Goal: Complete application form: Complete application form

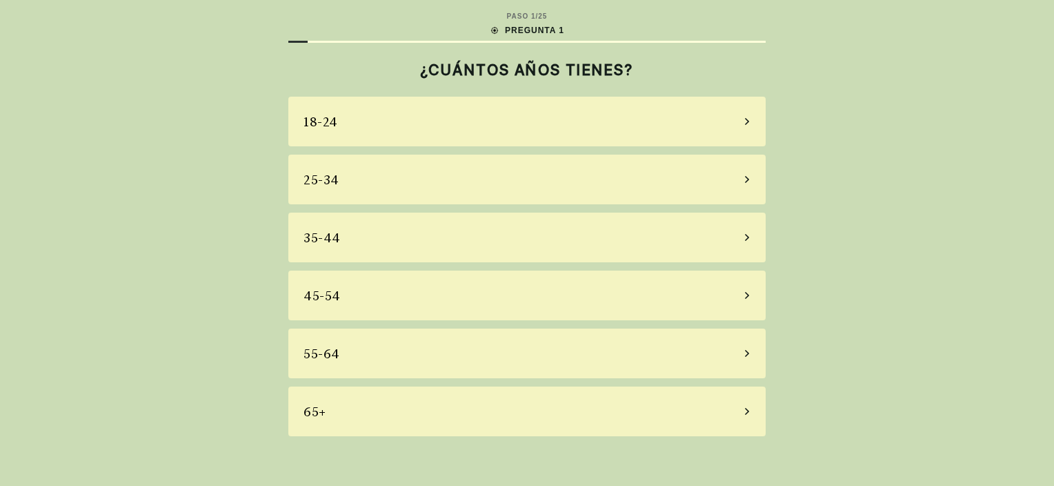
click at [357, 293] on div "45-54" at bounding box center [526, 295] width 477 height 50
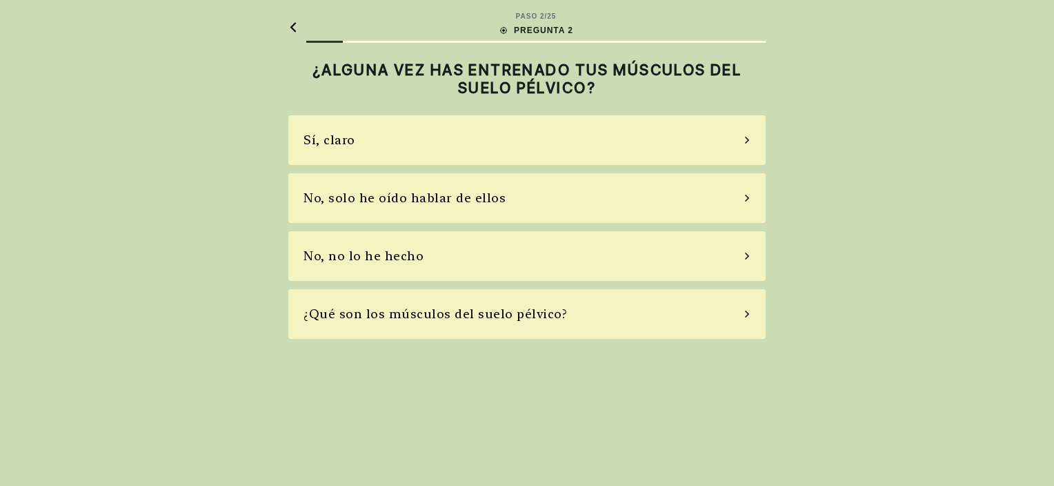
click at [451, 198] on div "No, solo he oído hablar de ellos" at bounding box center [405, 197] width 202 height 19
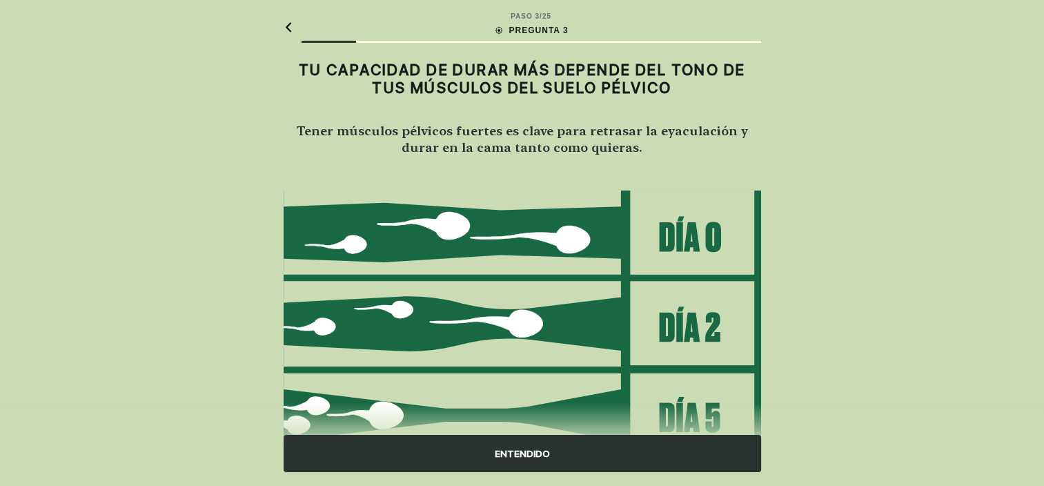
click at [547, 459] on div "ENTENDIDO" at bounding box center [522, 453] width 477 height 37
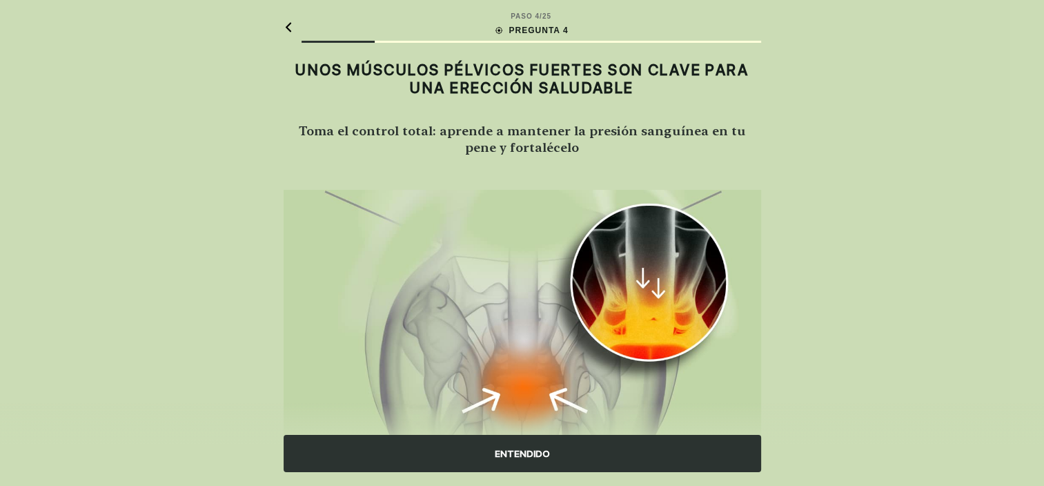
click at [519, 450] on div "ENTENDIDO" at bounding box center [522, 453] width 477 height 37
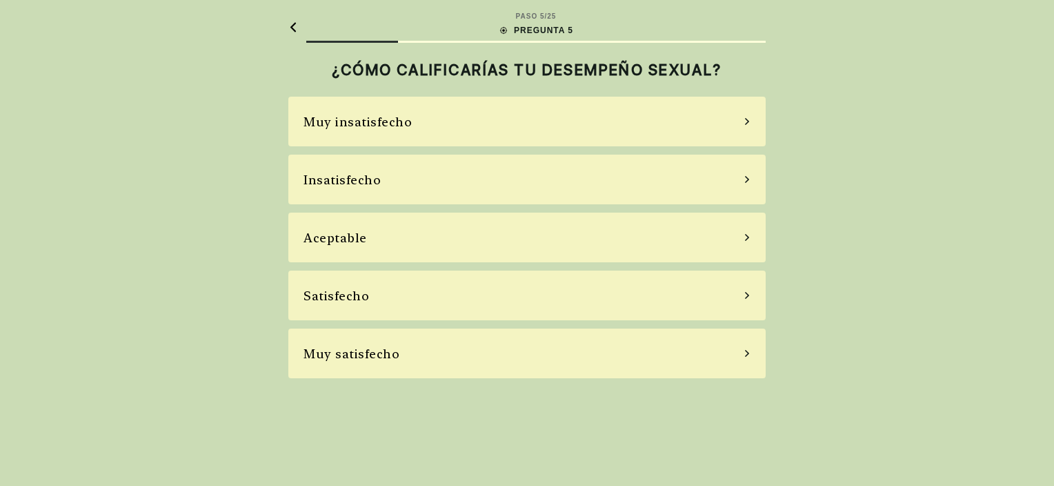
click at [366, 345] on div "Muy satisfecho" at bounding box center [352, 353] width 96 height 19
click at [366, 345] on div "PASO 5 / 25 PREGUNTA 5 ¿CÓMO CALIFICARÍAS TU DESEMPEÑO SEXUAL? Muy insatisfecho…" at bounding box center [527, 243] width 1054 height 486
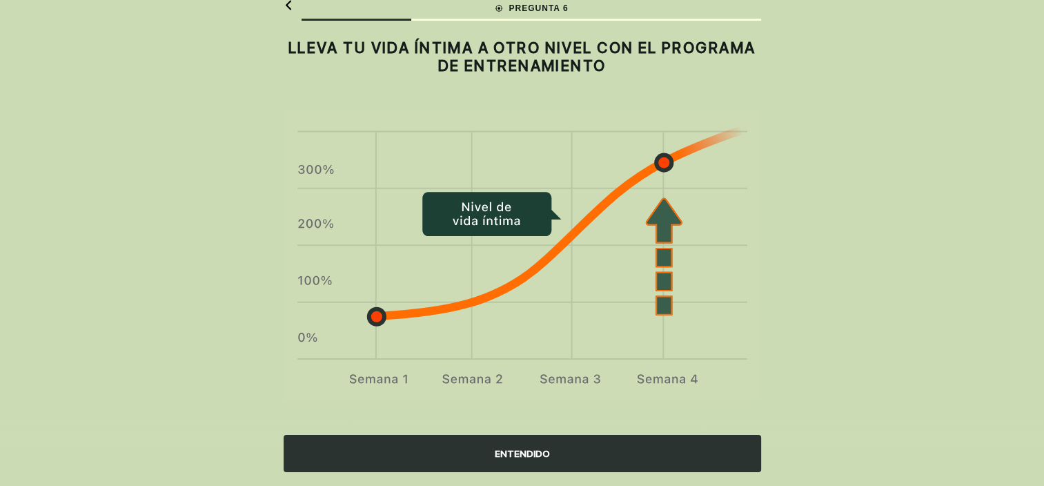
scroll to position [31, 0]
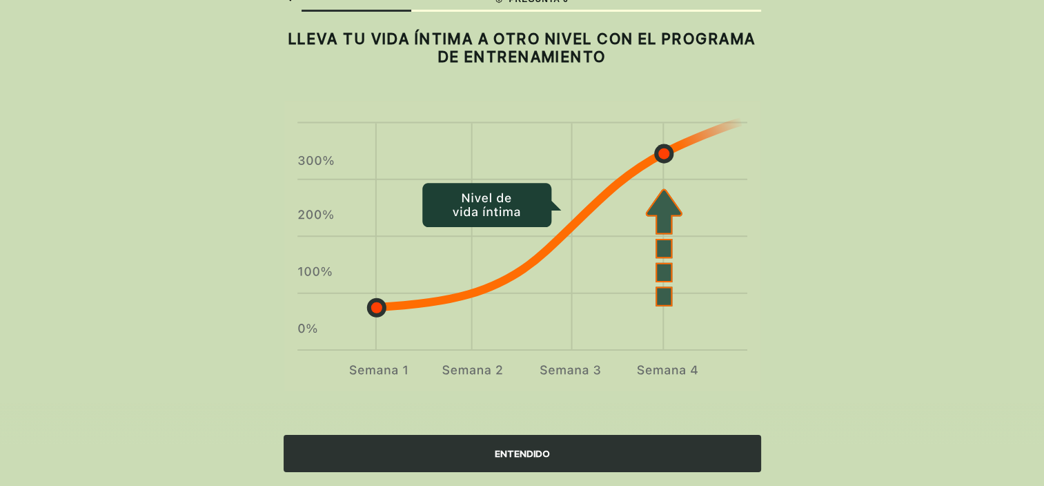
click at [522, 446] on div "ENTENDIDO" at bounding box center [522, 453] width 477 height 37
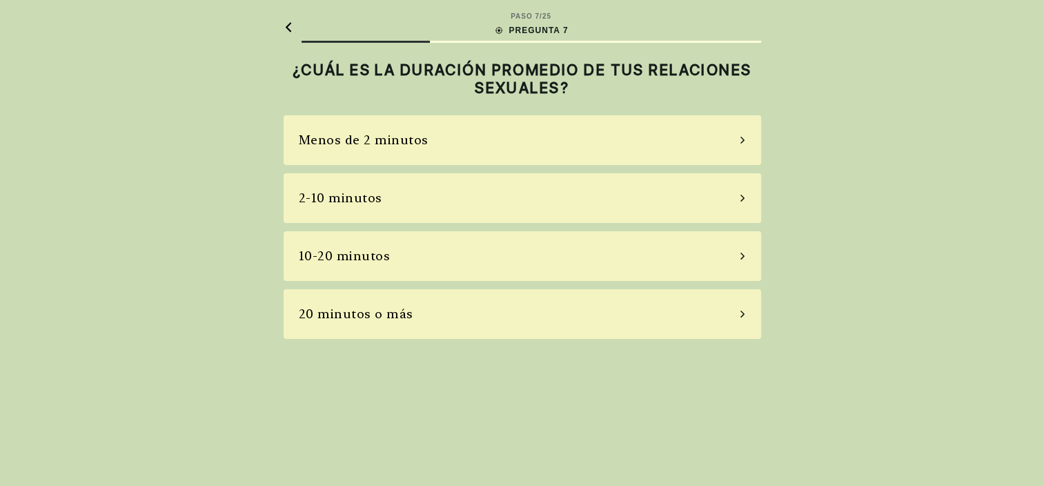
scroll to position [0, 0]
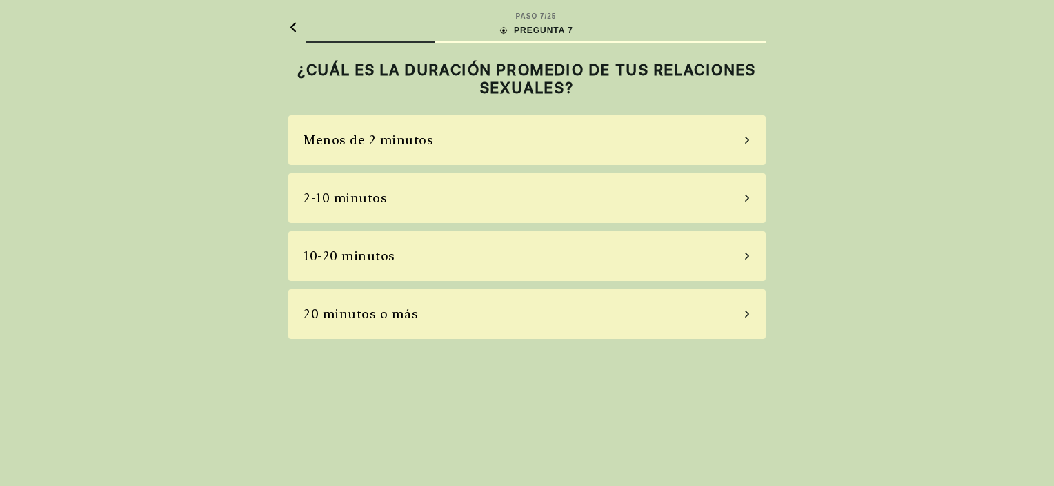
click at [400, 243] on div "10-20 minutos" at bounding box center [526, 256] width 477 height 50
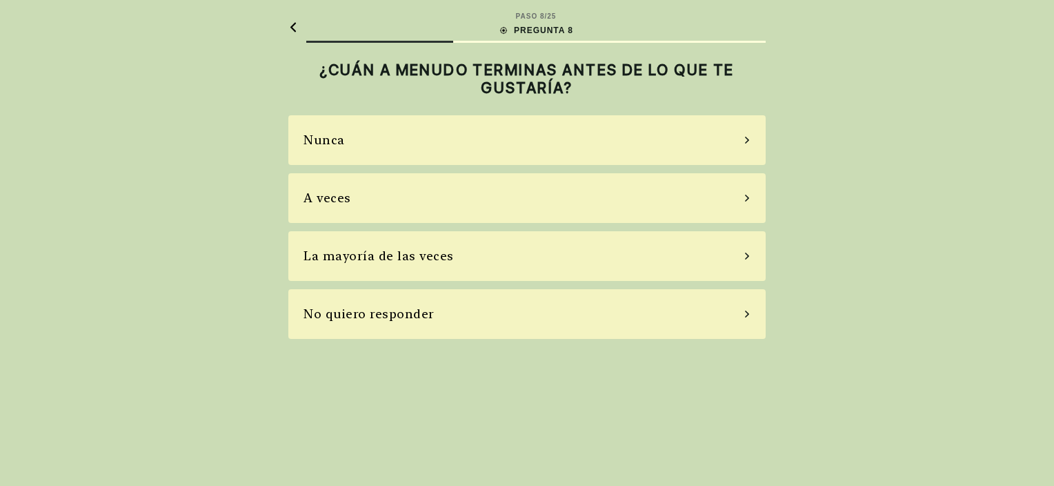
click at [379, 190] on div "A veces" at bounding box center [526, 198] width 477 height 50
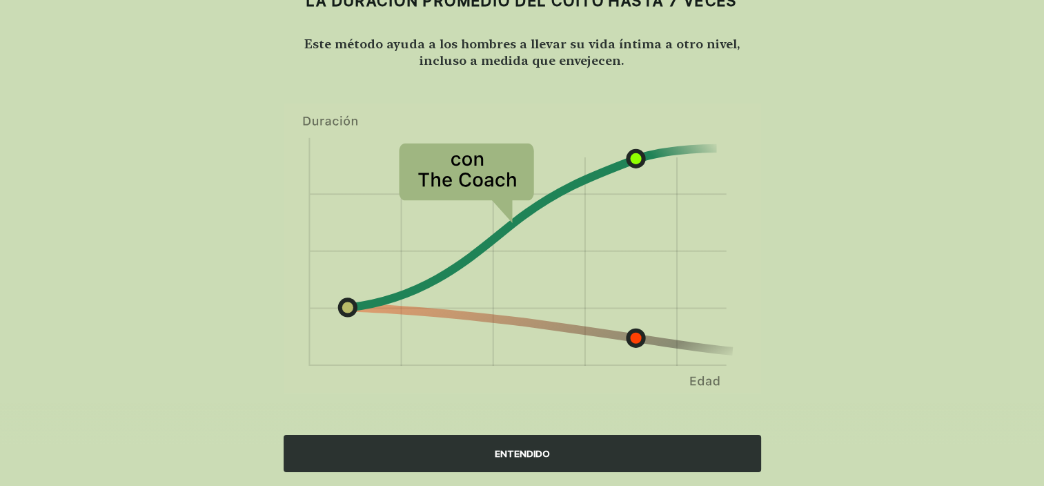
scroll to position [90, 0]
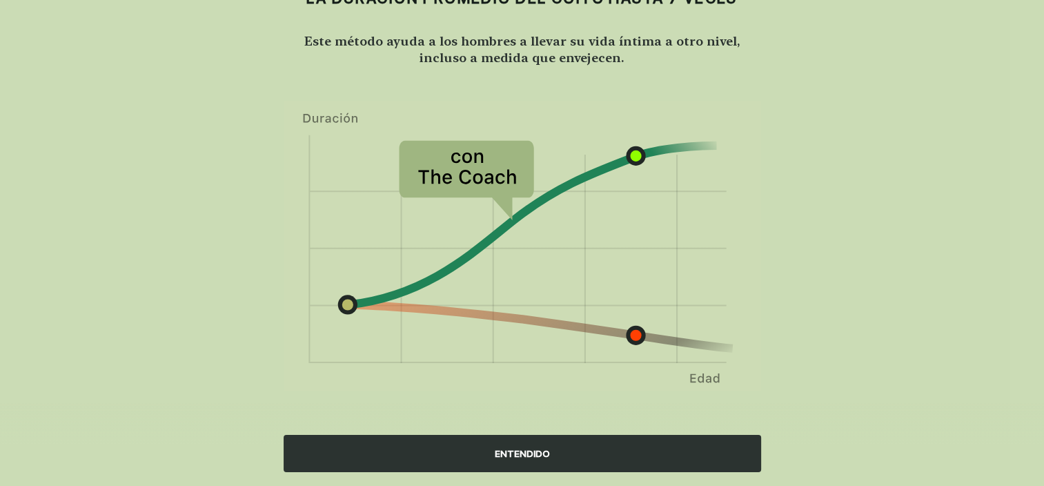
click at [574, 449] on div "ENTENDIDO" at bounding box center [522, 453] width 477 height 37
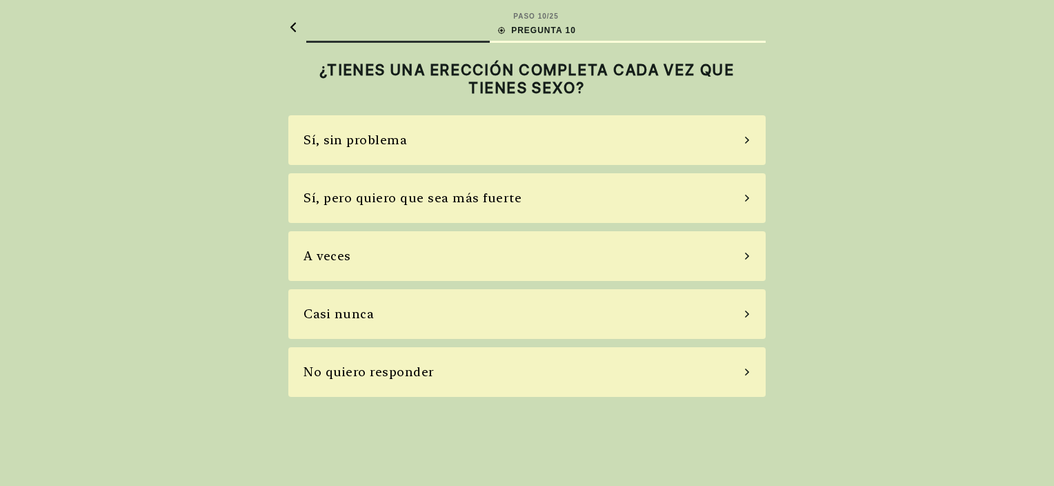
click at [411, 208] on div "Sí, pero quiero que sea más fuerte" at bounding box center [526, 198] width 477 height 50
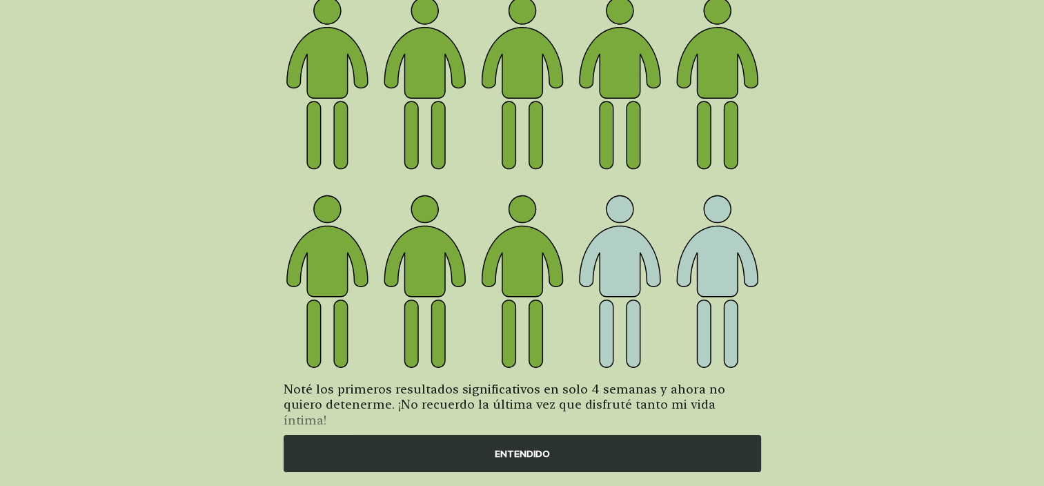
scroll to position [185, 0]
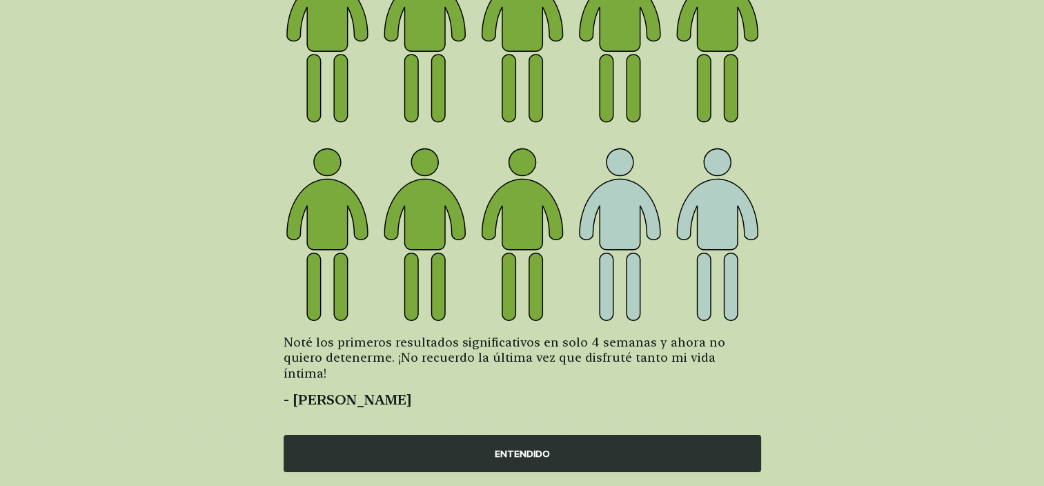
click at [528, 445] on div "ENTENDIDO" at bounding box center [522, 453] width 477 height 37
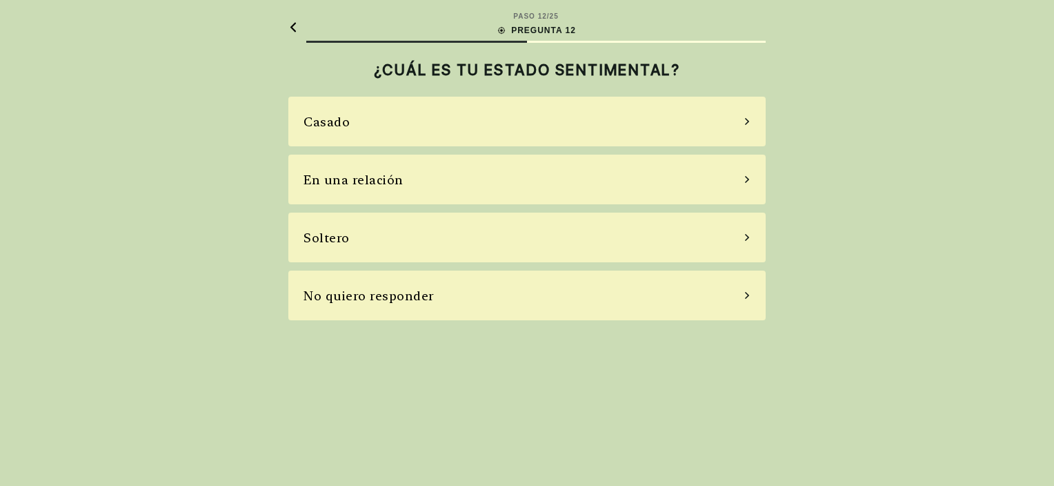
click at [550, 126] on div "Casado" at bounding box center [526, 122] width 477 height 50
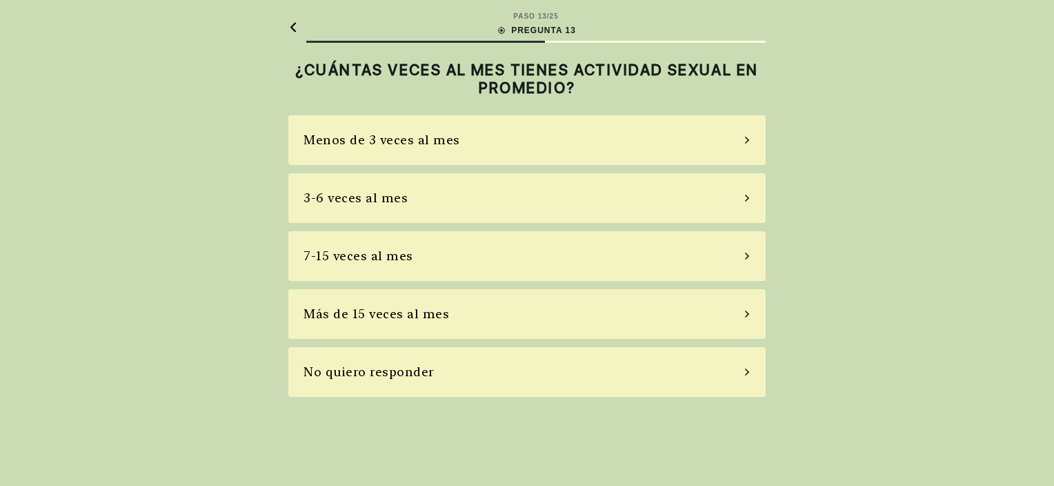
click at [513, 184] on div "3-6 veces al mes" at bounding box center [526, 198] width 477 height 50
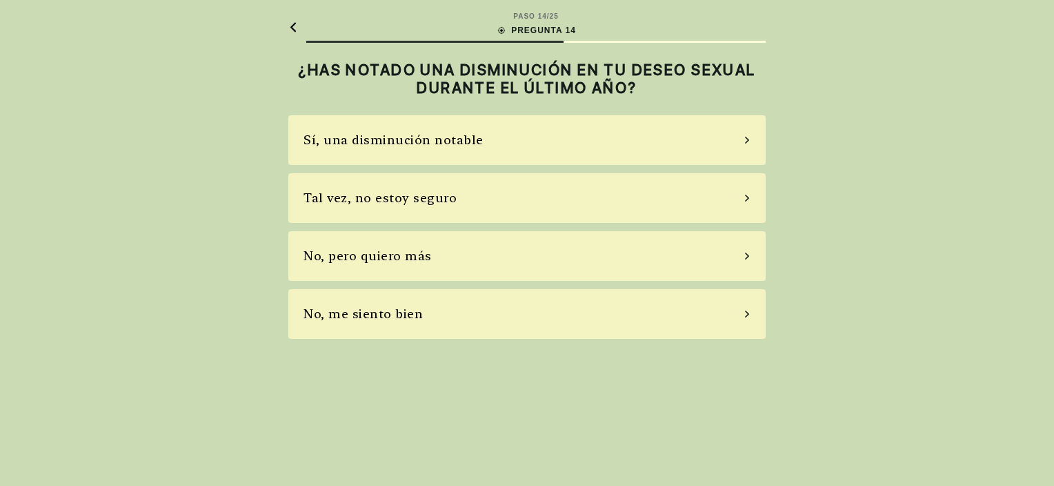
click at [397, 195] on div "Tal vez, no estoy seguro" at bounding box center [380, 197] width 153 height 19
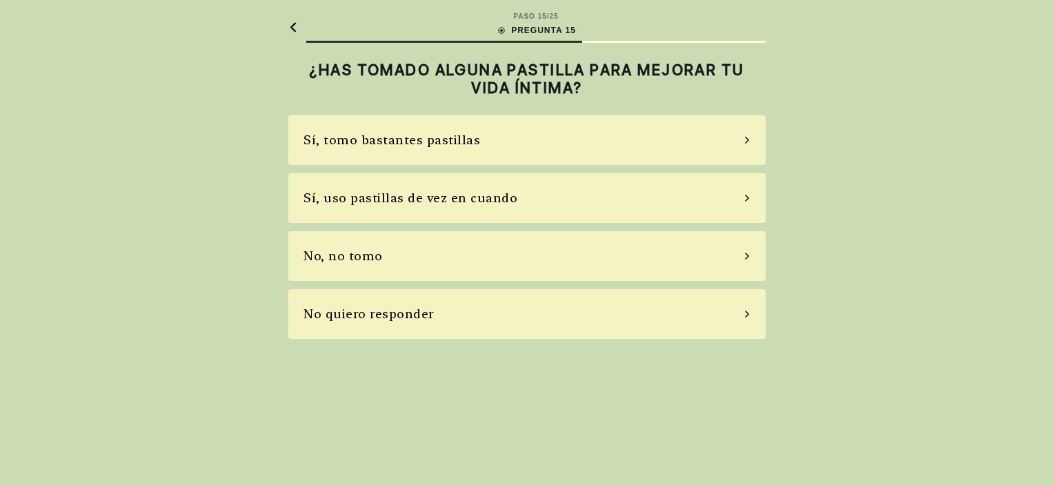
click at [557, 201] on div "Sí, uso pastillas de vez en cuando" at bounding box center [526, 198] width 477 height 50
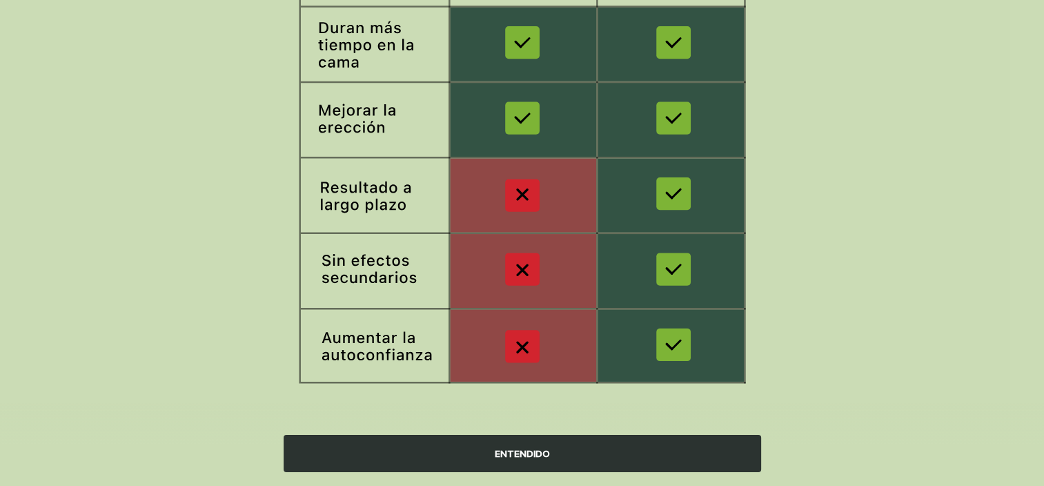
scroll to position [246, 0]
click at [487, 448] on div "ENTENDIDO" at bounding box center [522, 453] width 477 height 37
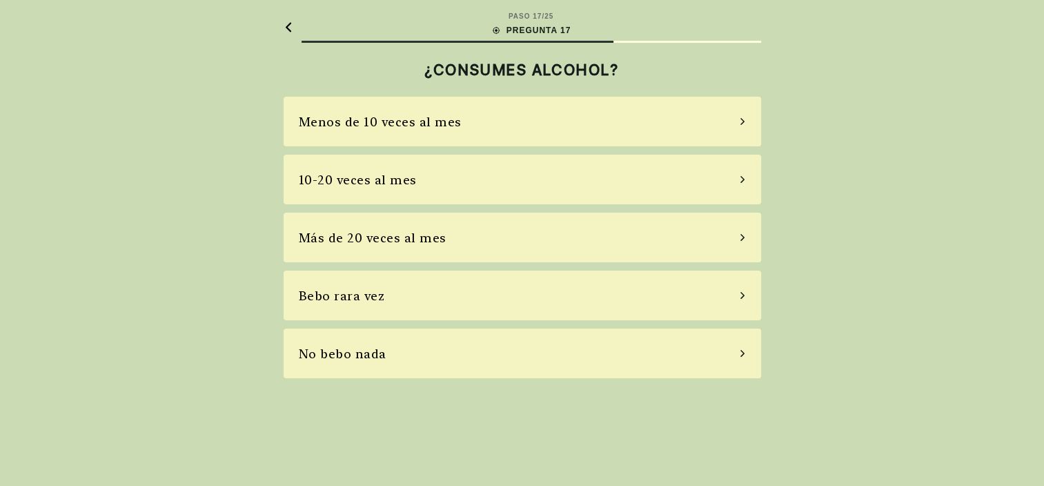
scroll to position [0, 0]
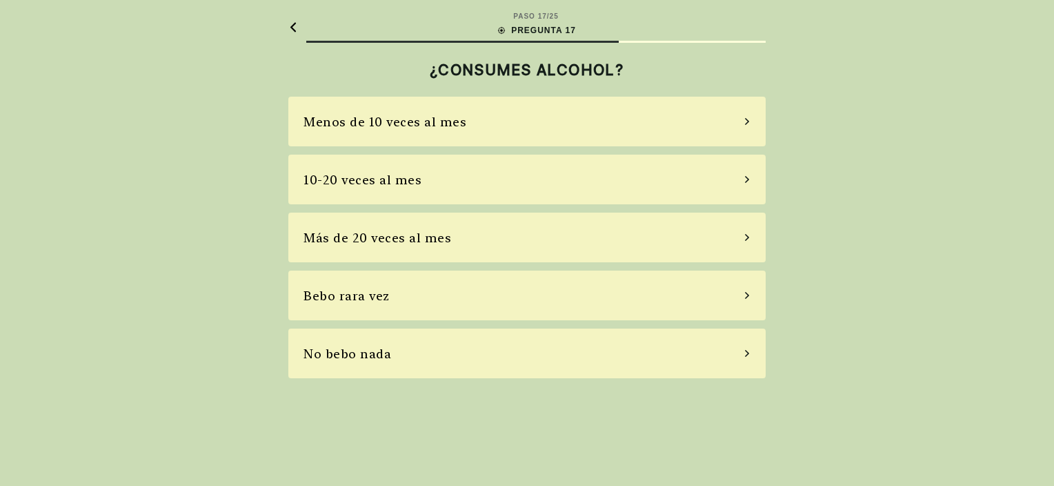
click at [530, 122] on div "Menos de 10 veces al mes" at bounding box center [526, 122] width 477 height 50
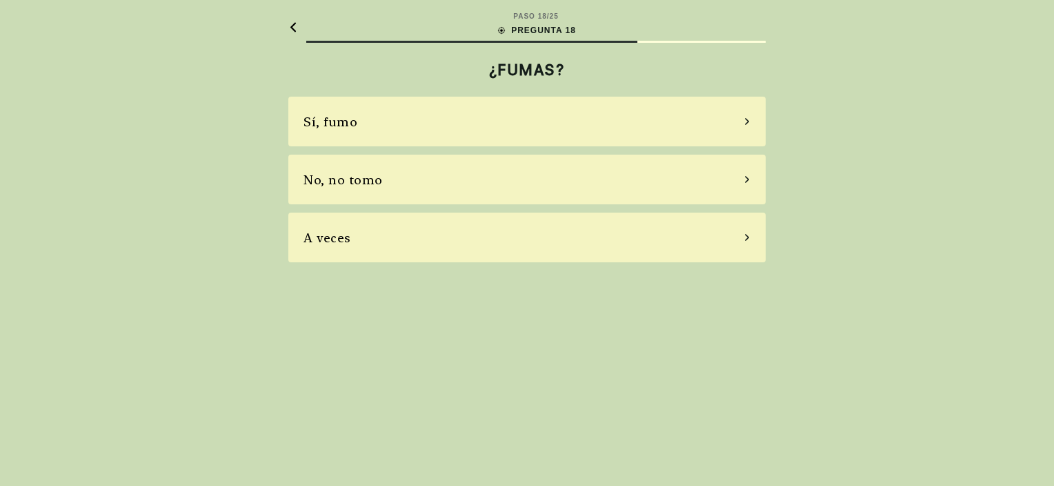
click at [483, 184] on div "No, no tomo" at bounding box center [526, 180] width 477 height 50
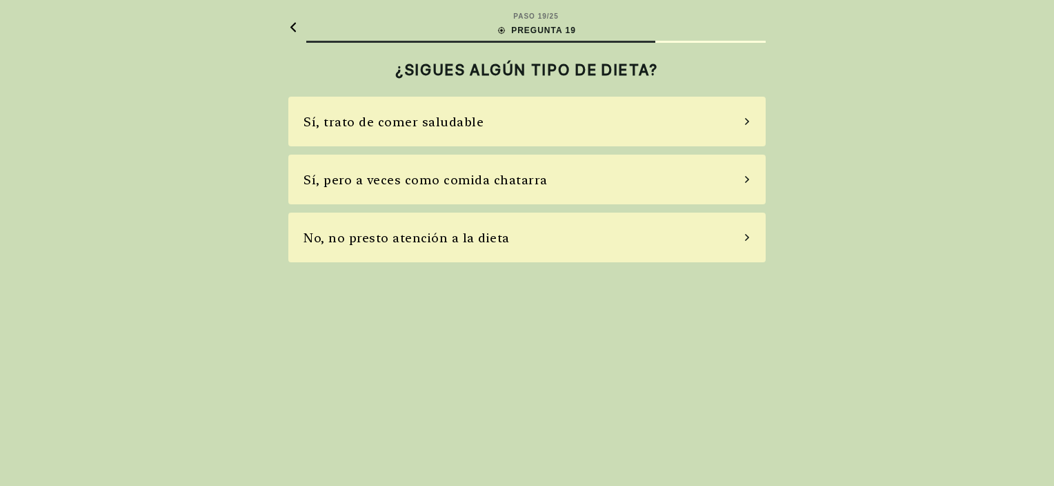
click at [295, 28] on icon at bounding box center [293, 27] width 10 height 10
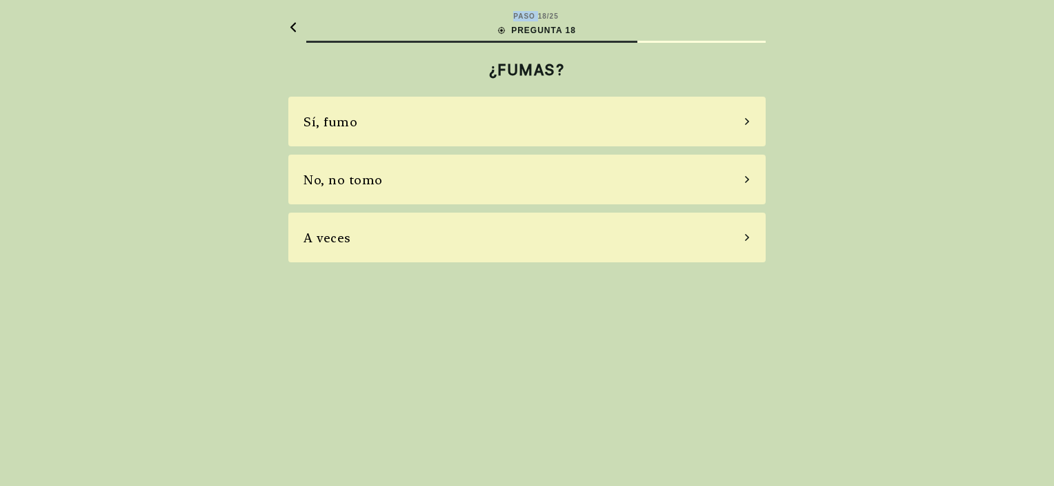
click at [295, 28] on icon at bounding box center [293, 27] width 10 height 10
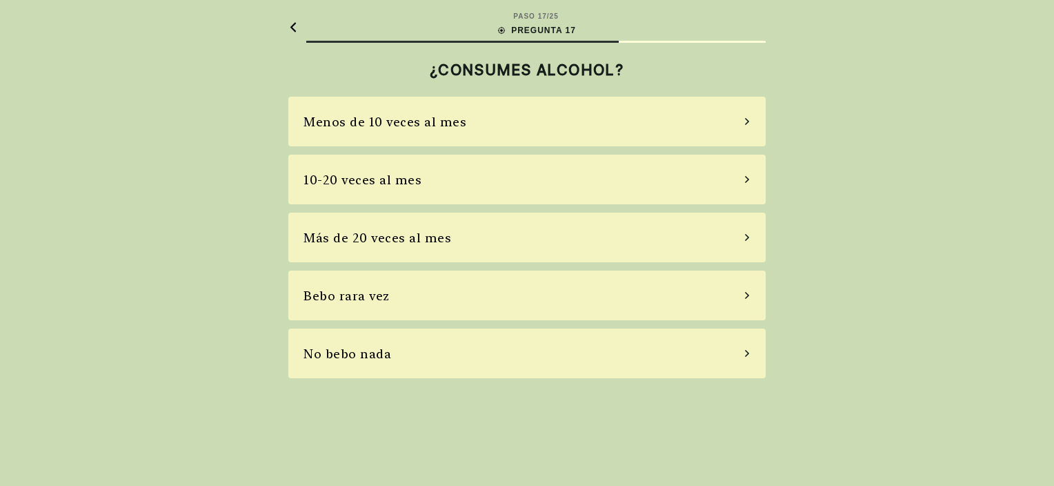
click at [727, 131] on div "Menos de 10 veces al mes" at bounding box center [526, 122] width 477 height 50
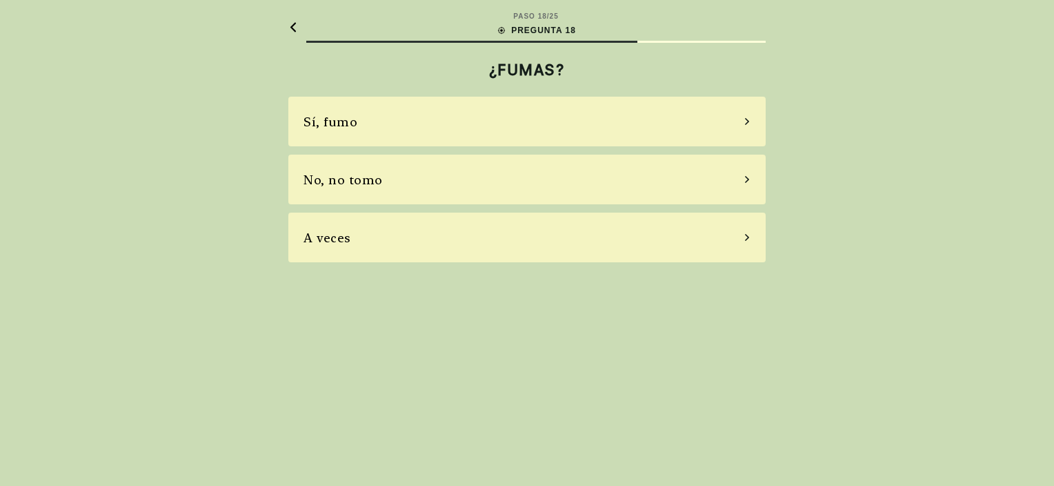
click at [431, 185] on div "No, no tomo" at bounding box center [526, 180] width 477 height 50
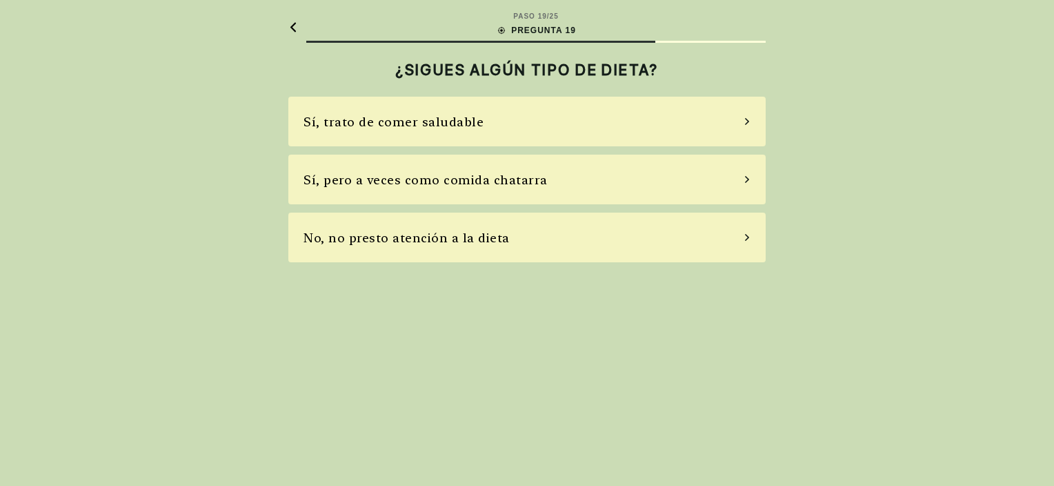
click at [295, 33] on div at bounding box center [293, 27] width 10 height 32
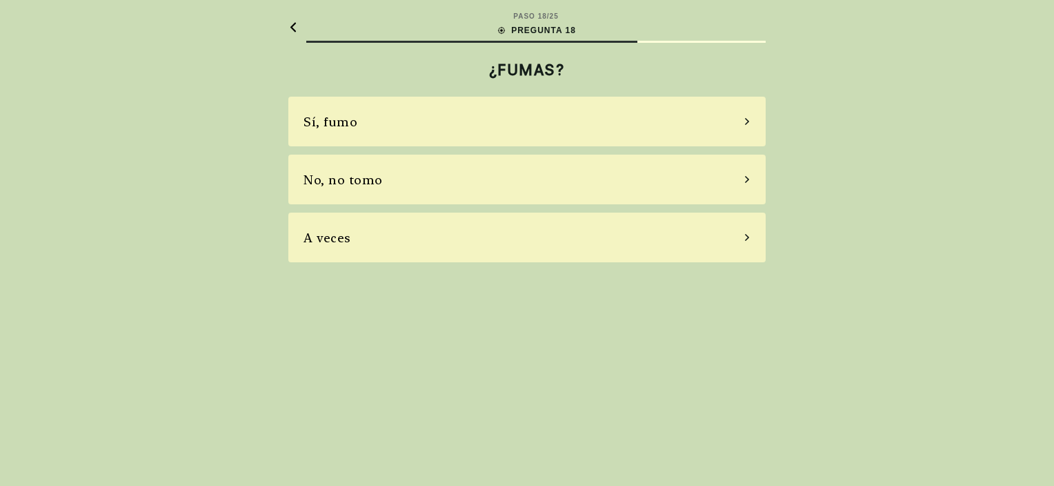
click at [609, 168] on div "No, no tomo" at bounding box center [526, 180] width 477 height 50
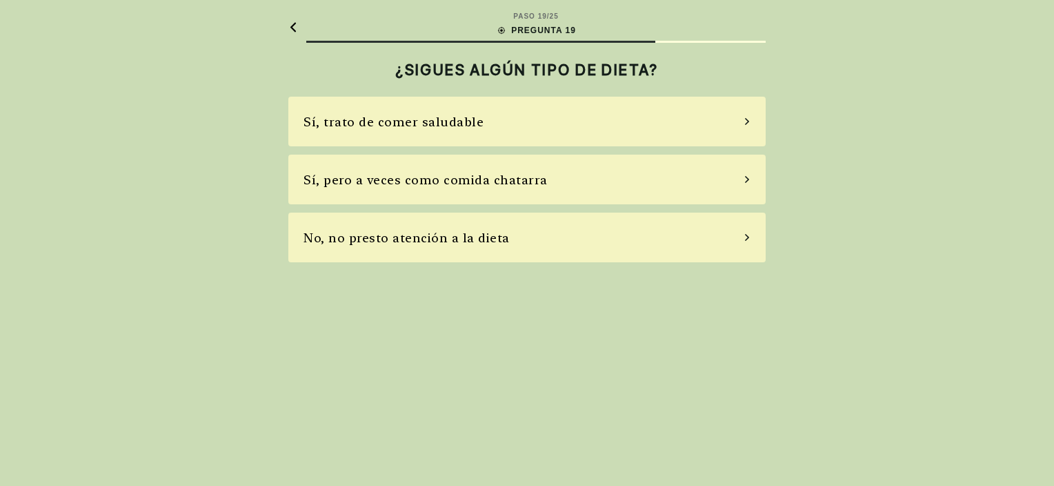
click at [523, 174] on div "Sí, pero a veces como comida chatarra" at bounding box center [426, 179] width 244 height 19
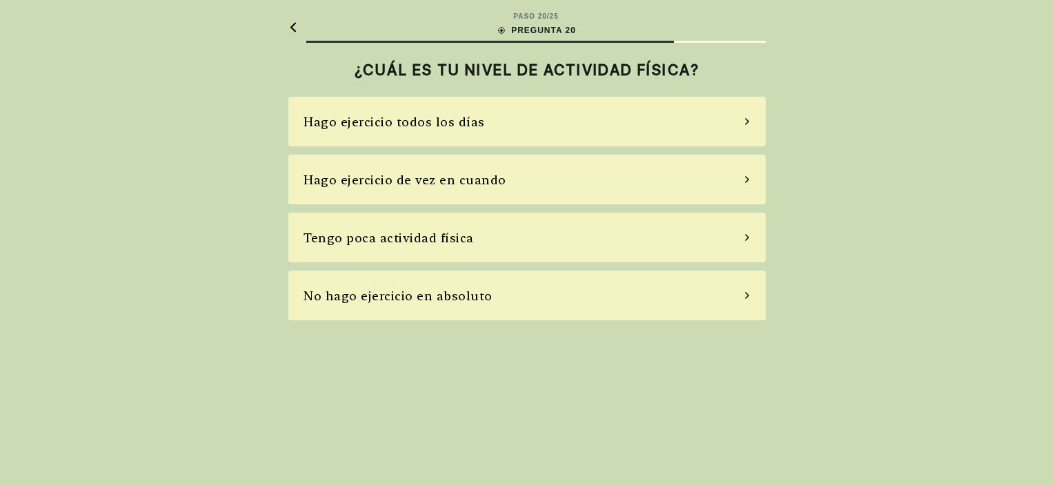
click at [482, 178] on div "Hago ejercicio de vez en cuando" at bounding box center [405, 179] width 203 height 19
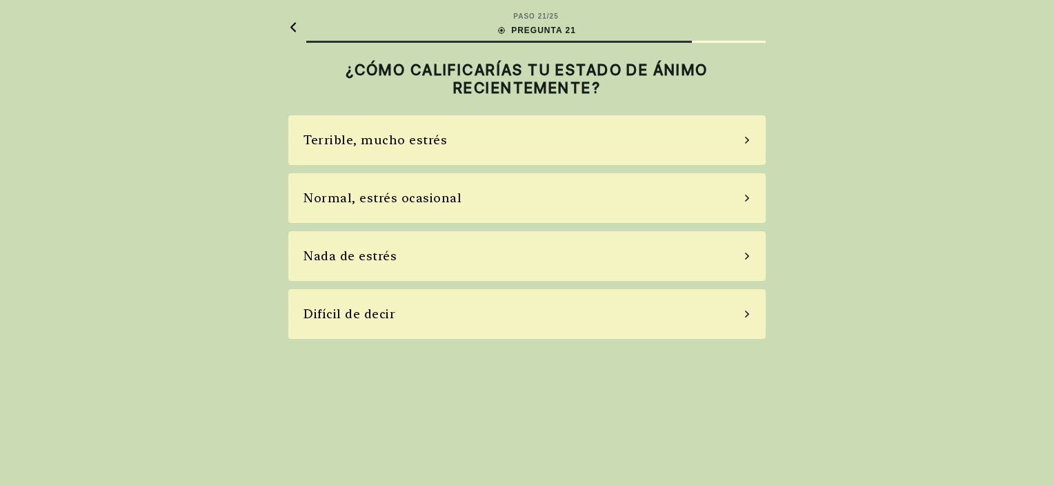
click at [436, 199] on div "Normal, estrés ocasional" at bounding box center [383, 197] width 158 height 19
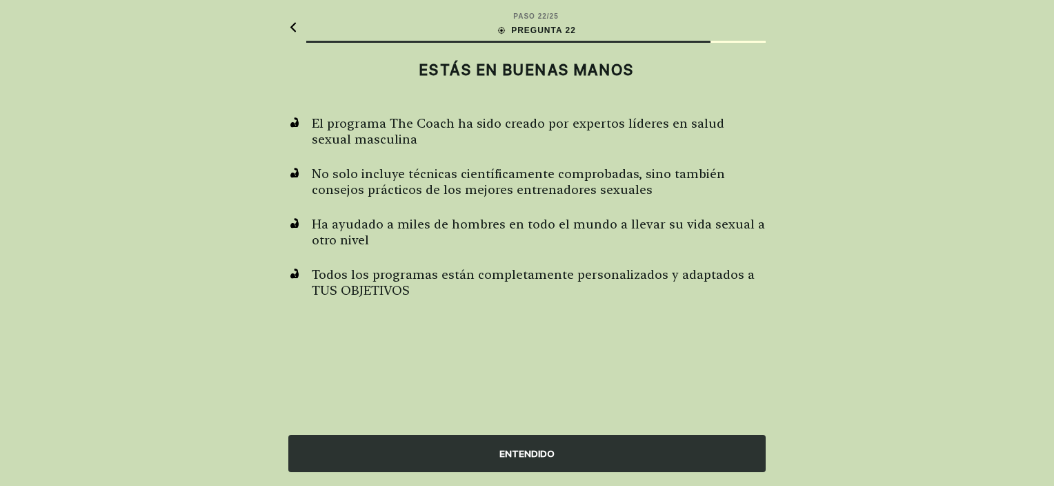
click at [535, 444] on div "ENTENDIDO" at bounding box center [526, 453] width 477 height 37
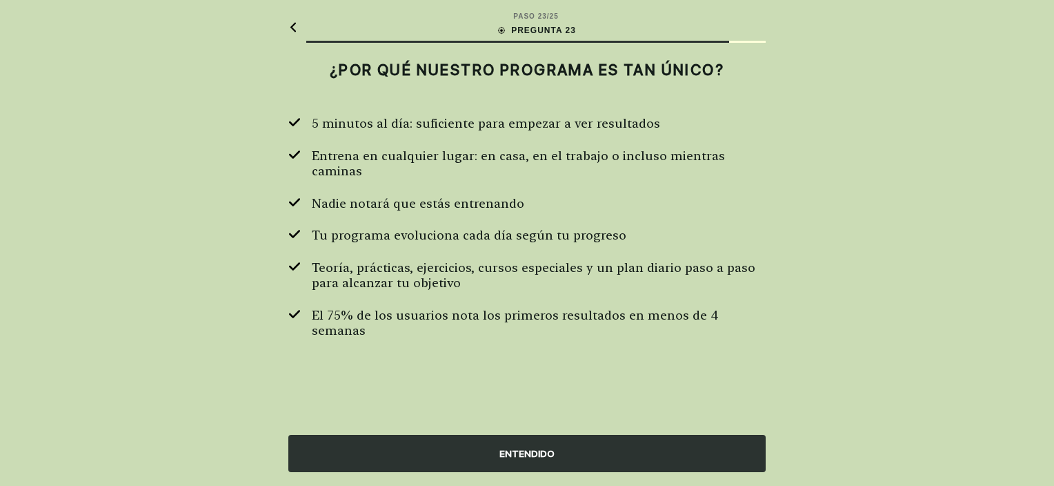
click at [536, 455] on div "ENTENDIDO" at bounding box center [526, 453] width 477 height 37
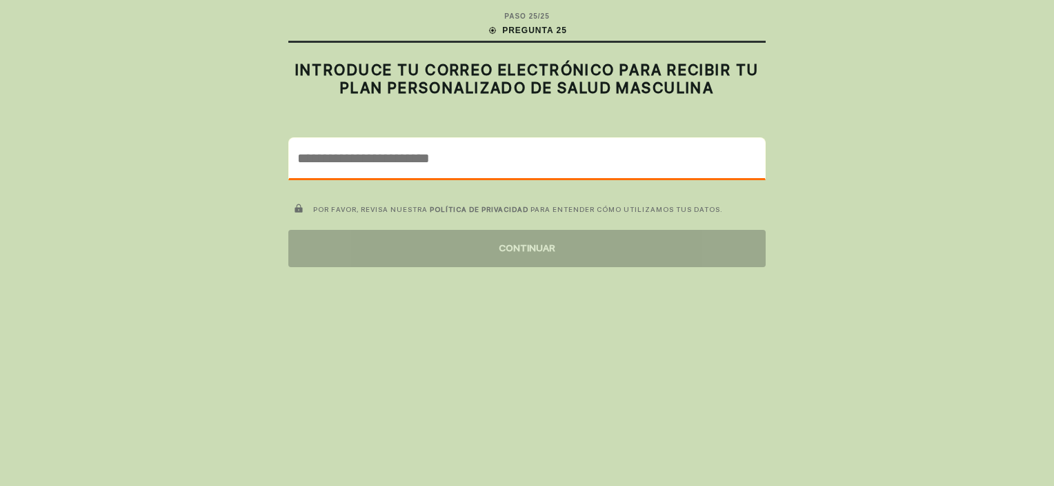
click at [475, 158] on input "email" at bounding box center [527, 158] width 476 height 40
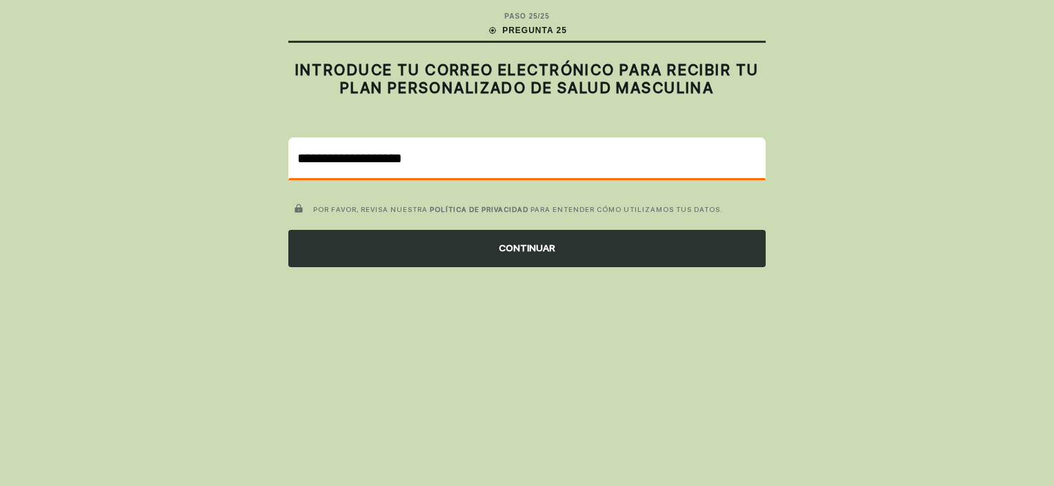
type input "**********"
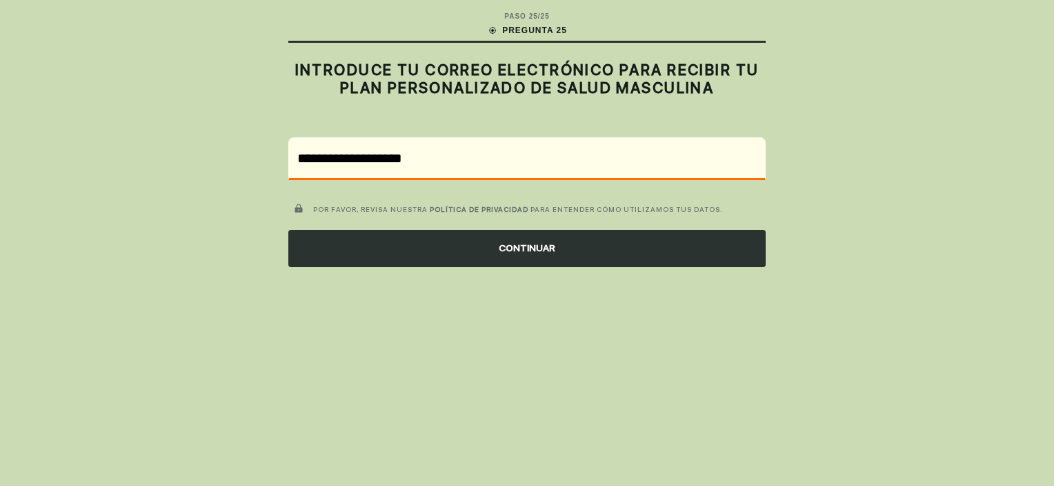
click at [535, 251] on div "CONTINUAR" at bounding box center [526, 248] width 477 height 37
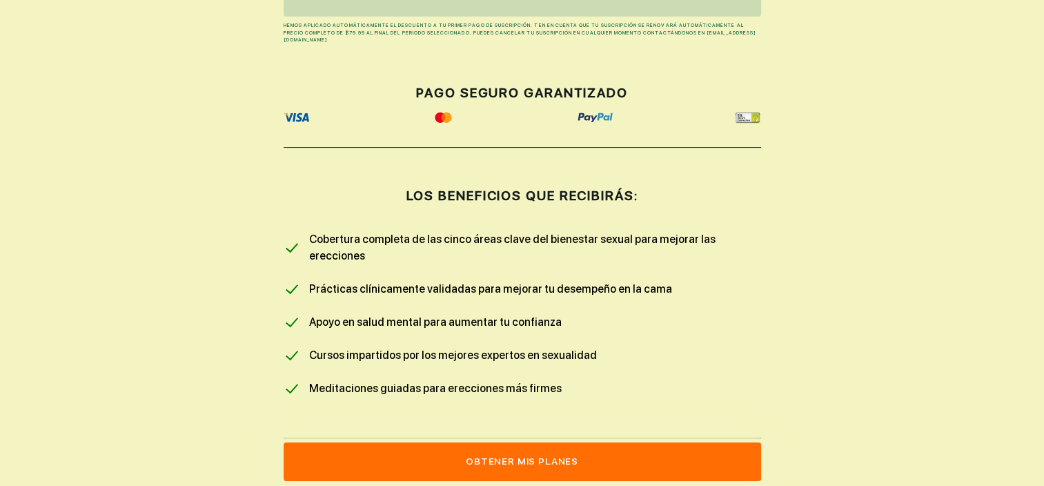
scroll to position [276, 0]
